Goal: Book appointment/travel/reservation

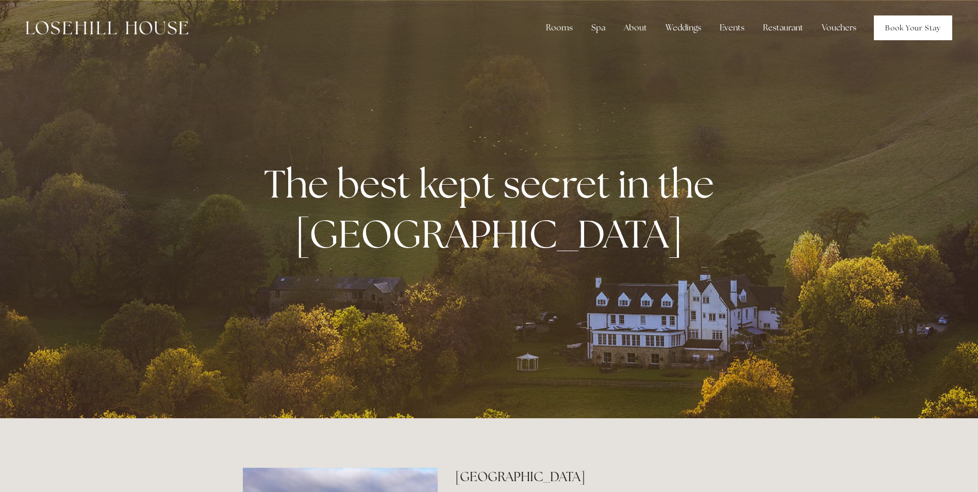
drag, startPoint x: 929, startPoint y: 31, endPoint x: 921, endPoint y: 35, distance: 8.3
click at [929, 31] on link "Book Your Stay" at bounding box center [913, 27] width 78 height 25
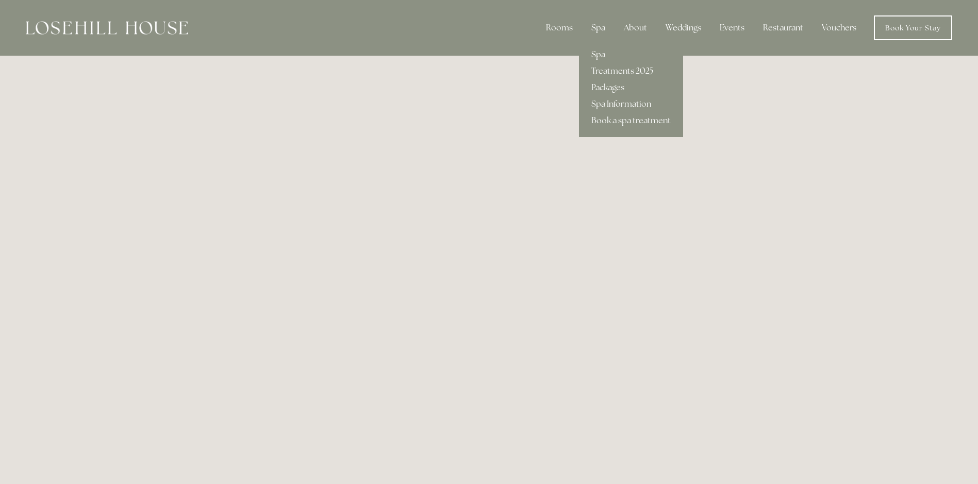
click at [605, 57] on link "Spa" at bounding box center [631, 54] width 104 height 16
